Goal: Information Seeking & Learning: Learn about a topic

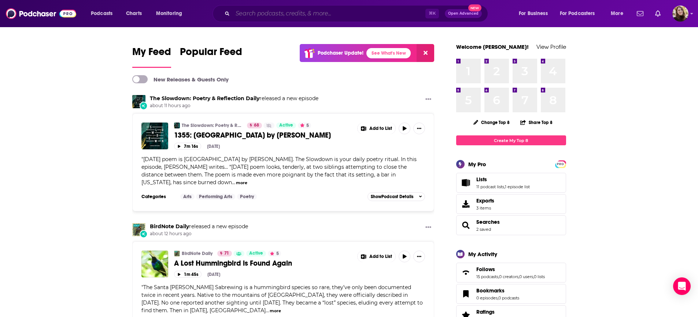
click at [289, 14] on input "Search podcasts, credits, & more..." at bounding box center [329, 14] width 193 height 12
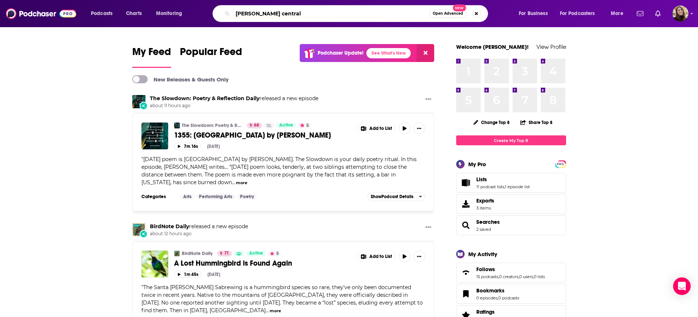
type input "[PERSON_NAME] central"
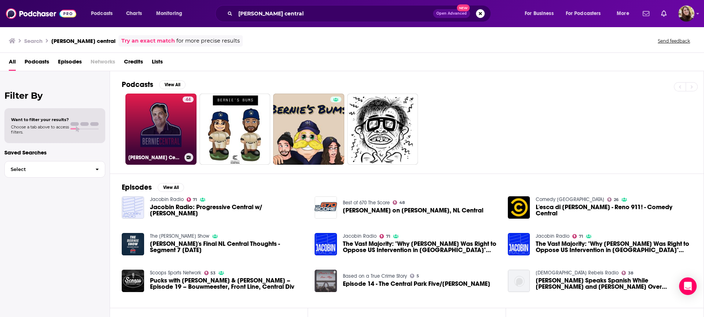
click at [154, 130] on link "44 [PERSON_NAME] Central" at bounding box center [160, 128] width 71 height 71
